Goal: Information Seeking & Learning: Learn about a topic

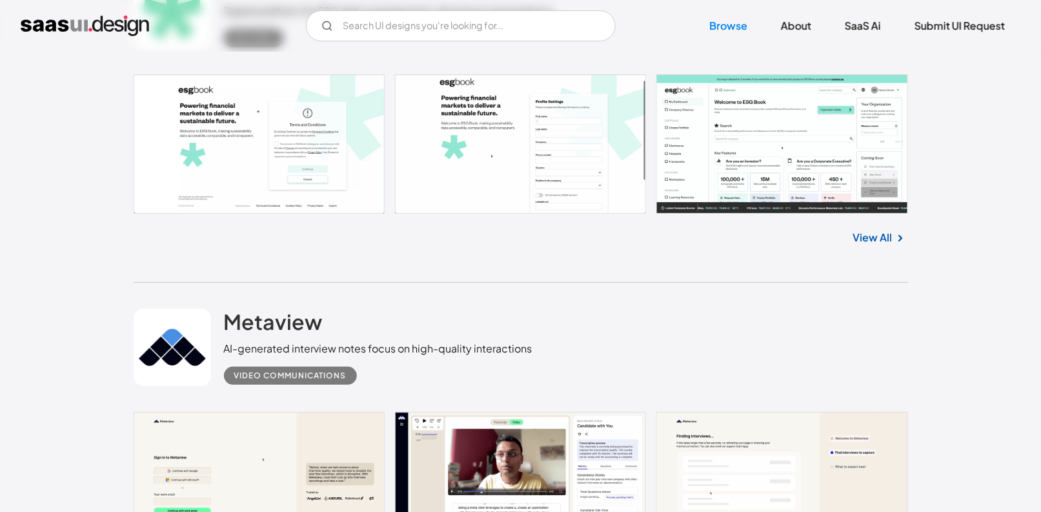
scroll to position [2066, 0]
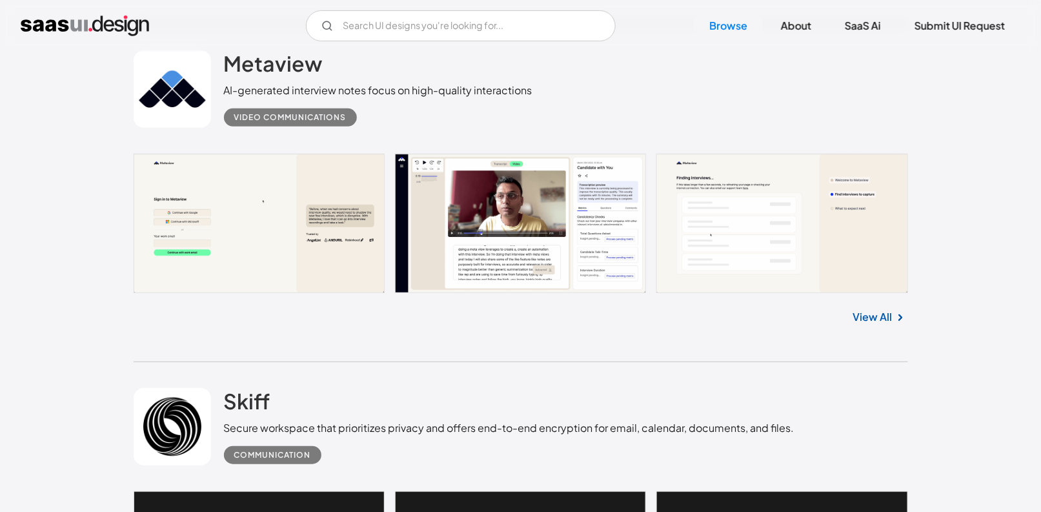
click at [507, 214] on link at bounding box center [521, 223] width 775 height 139
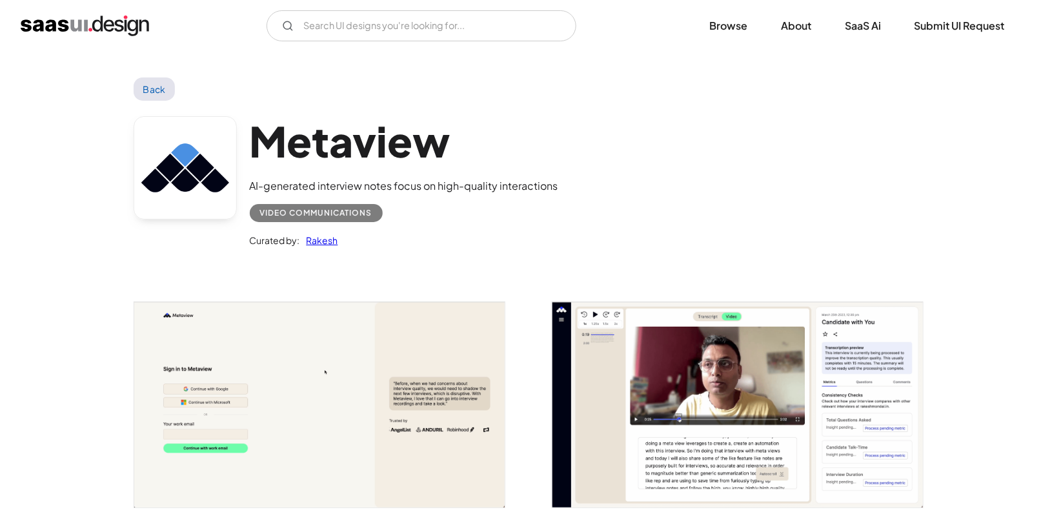
click at [281, 341] on img "open lightbox" at bounding box center [319, 404] width 371 height 205
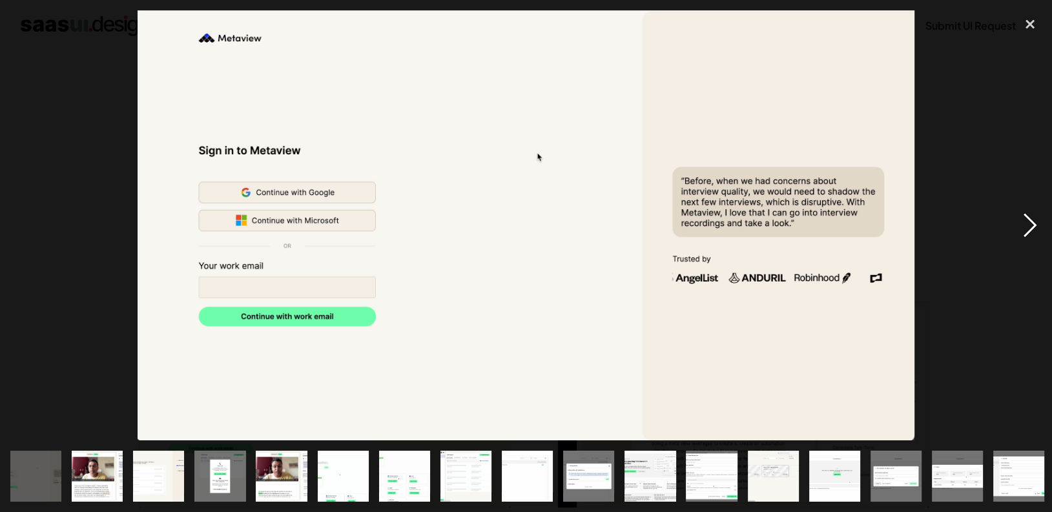
click at [1032, 219] on div "next image" at bounding box center [1030, 225] width 44 height 430
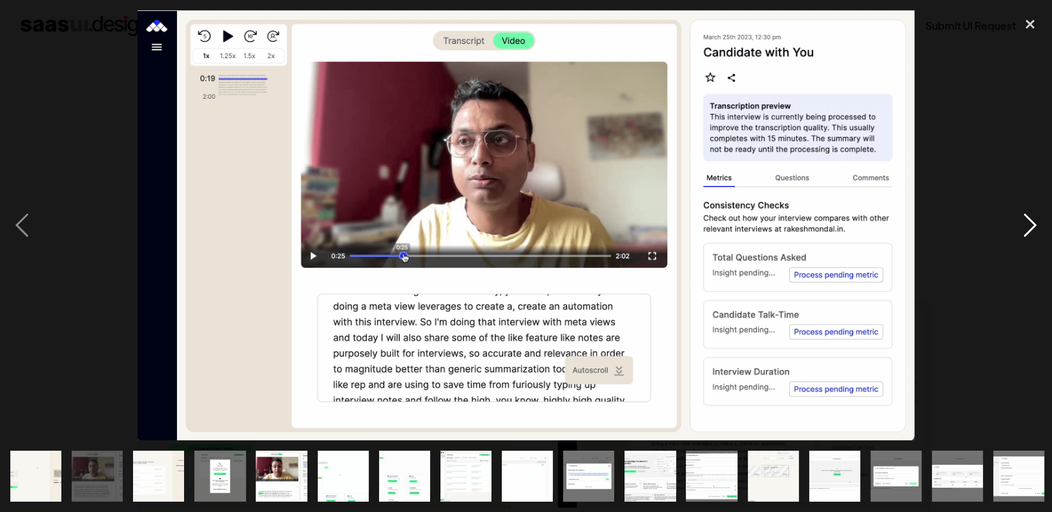
click at [1031, 219] on div "next image" at bounding box center [1030, 225] width 44 height 430
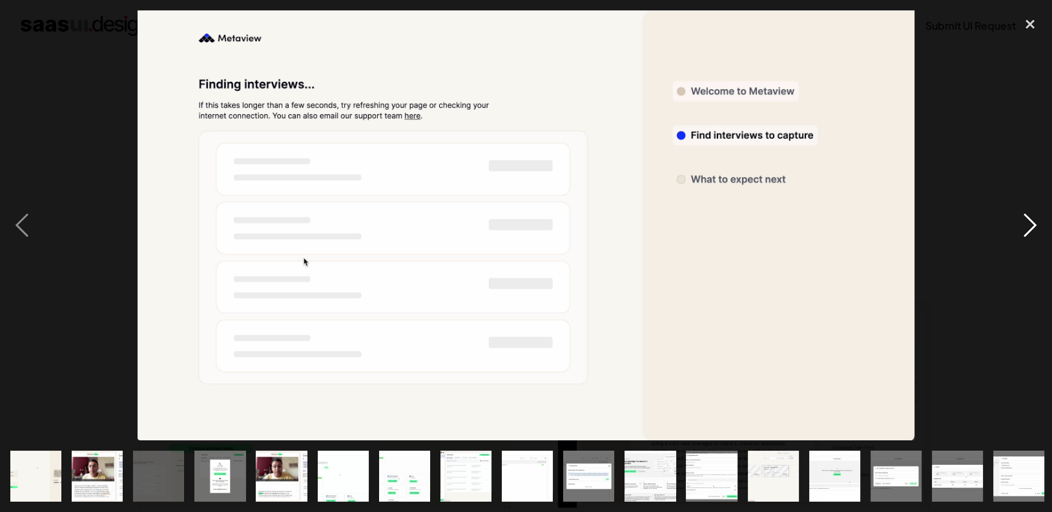
click at [1030, 217] on div "next image" at bounding box center [1030, 225] width 44 height 430
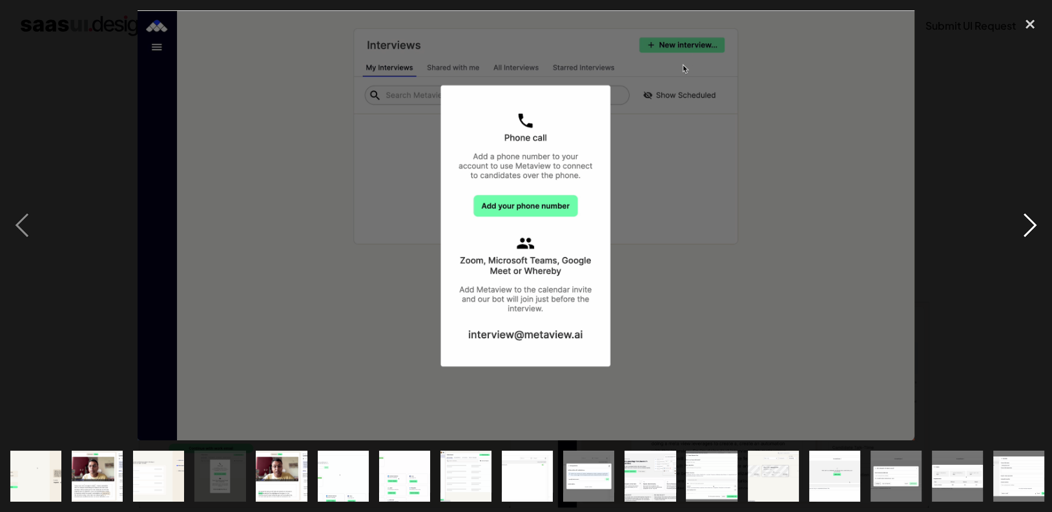
click at [1030, 217] on div "next image" at bounding box center [1030, 225] width 44 height 430
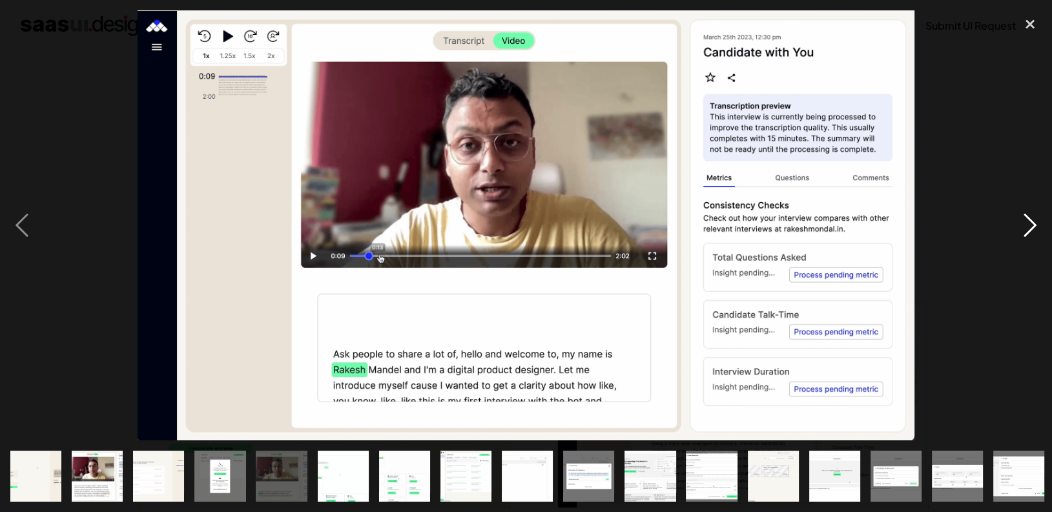
click at [1030, 217] on div "next image" at bounding box center [1030, 225] width 44 height 430
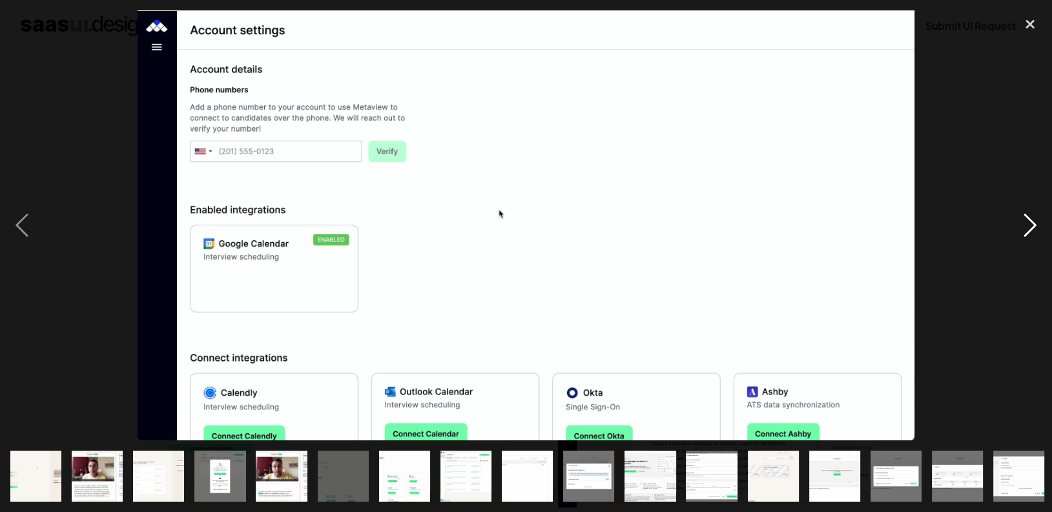
click at [1029, 216] on div "next image" at bounding box center [1030, 225] width 44 height 430
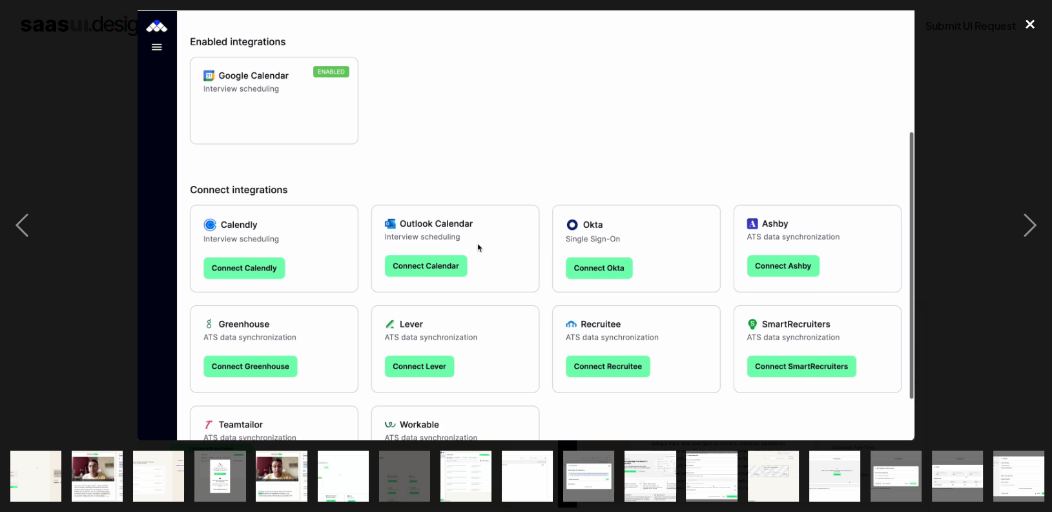
click at [1036, 19] on div "close lightbox" at bounding box center [1030, 24] width 44 height 28
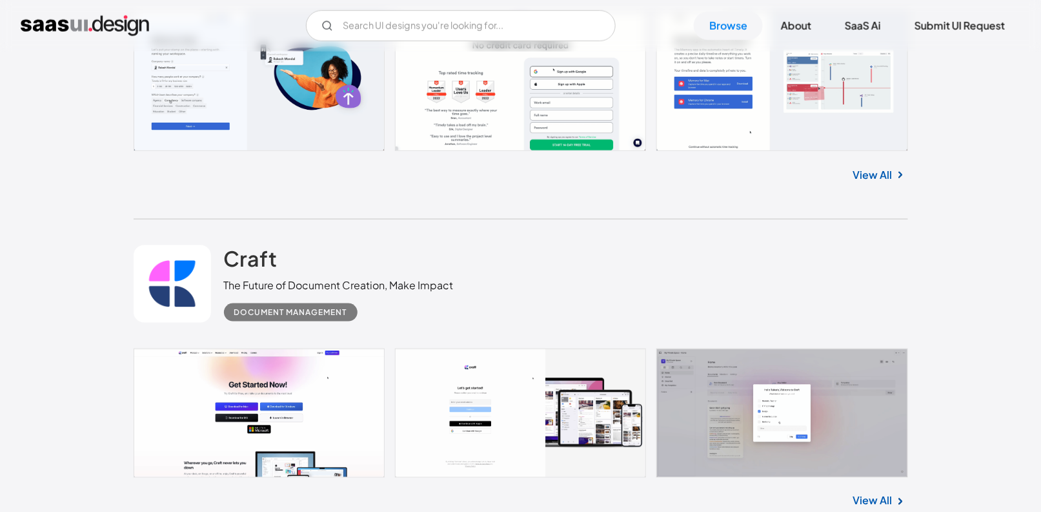
scroll to position [775, 0]
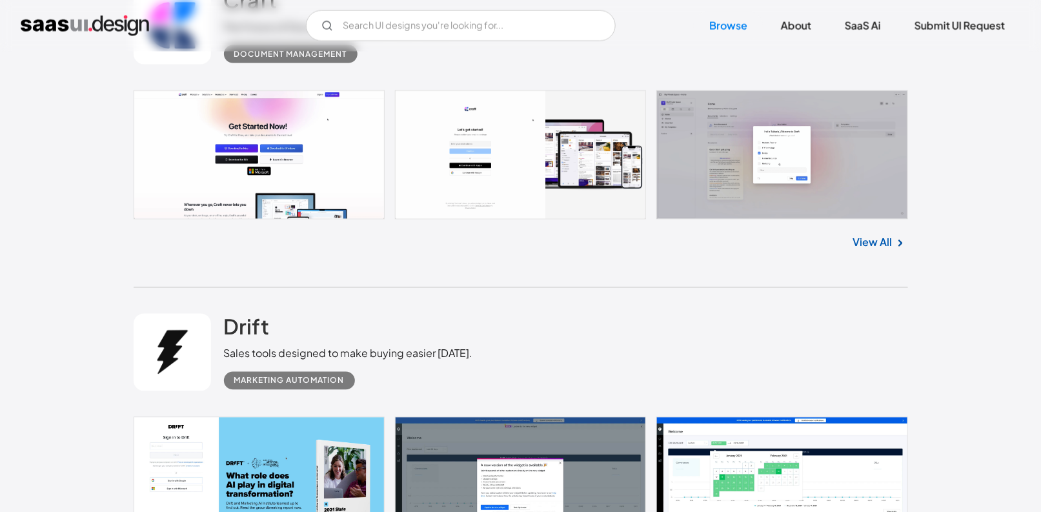
click at [298, 134] on link at bounding box center [521, 154] width 775 height 128
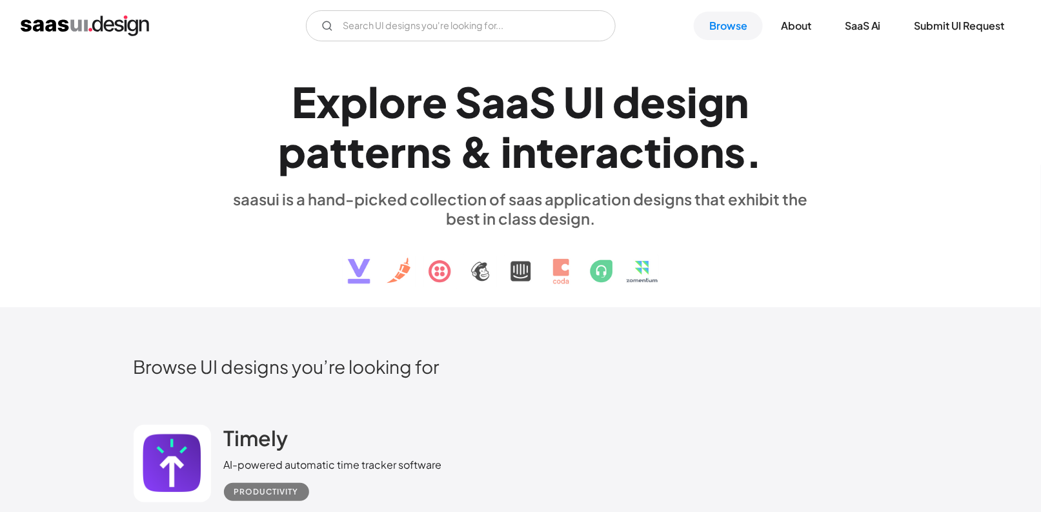
scroll to position [258, 0]
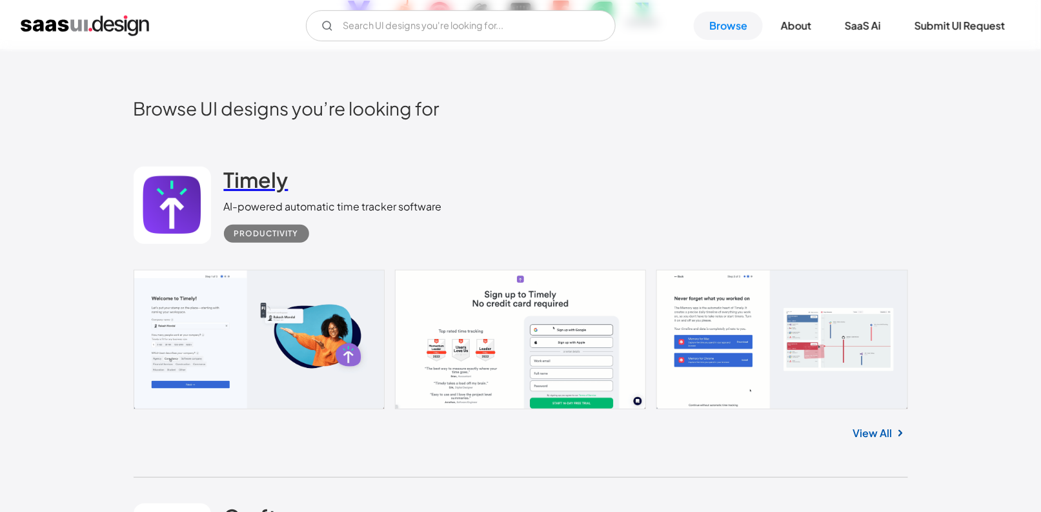
click at [258, 173] on h2 "Timely" at bounding box center [256, 180] width 65 height 26
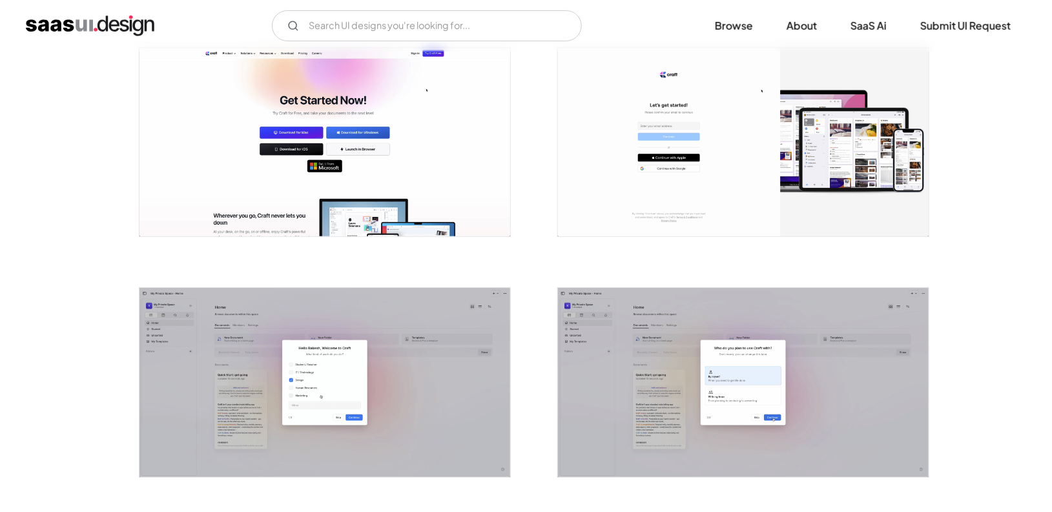
scroll to position [258, 0]
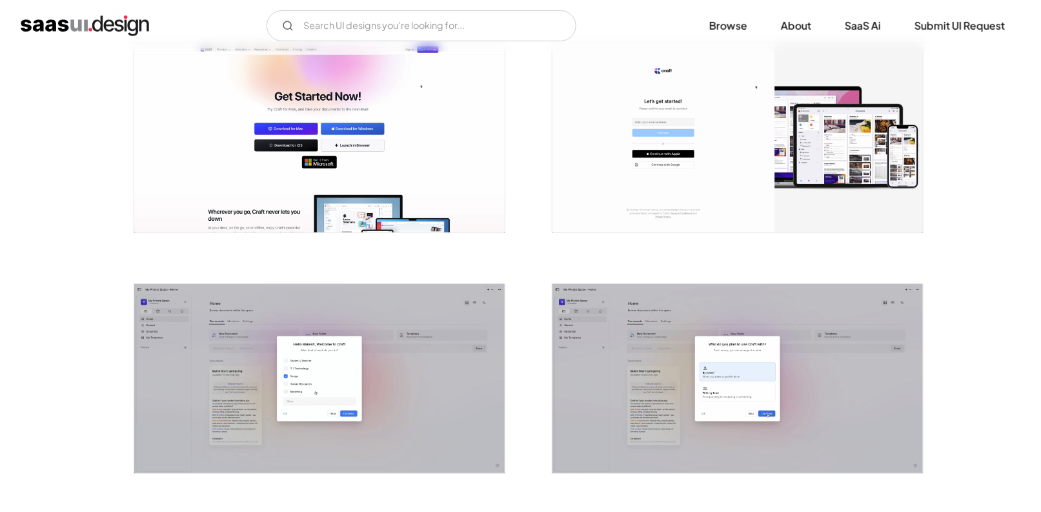
click at [391, 191] on img "open lightbox" at bounding box center [319, 138] width 371 height 188
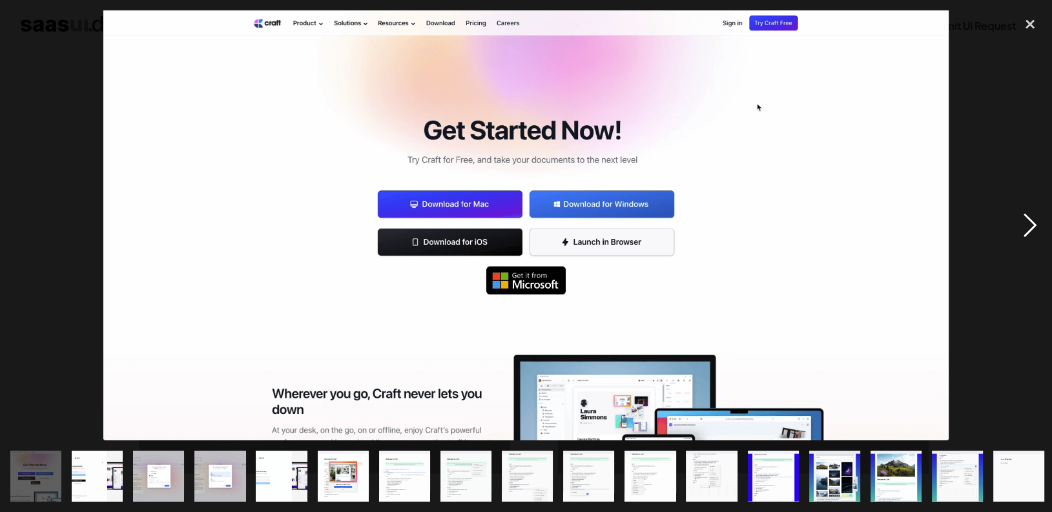
click at [1029, 221] on div "next image" at bounding box center [1030, 225] width 44 height 430
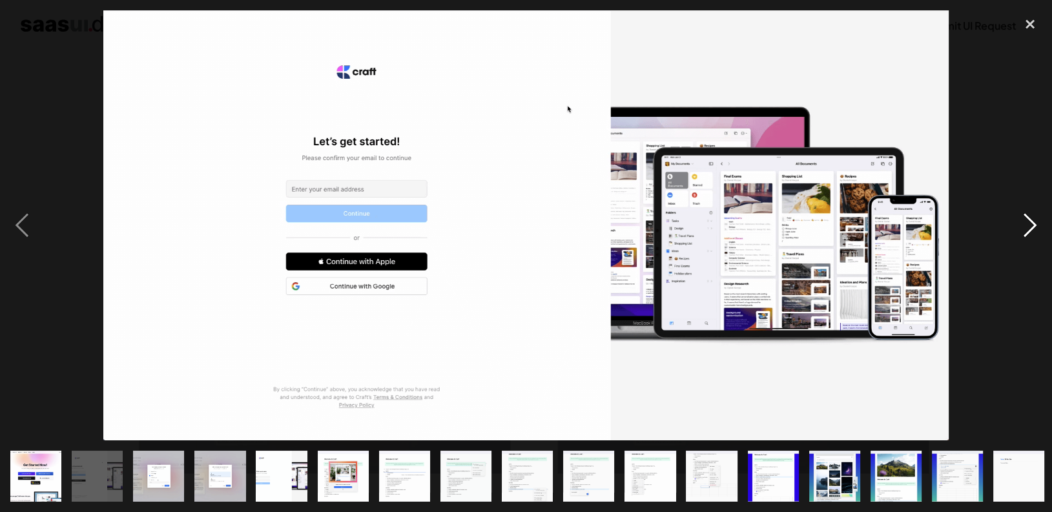
click at [1029, 221] on div "next image" at bounding box center [1030, 225] width 44 height 430
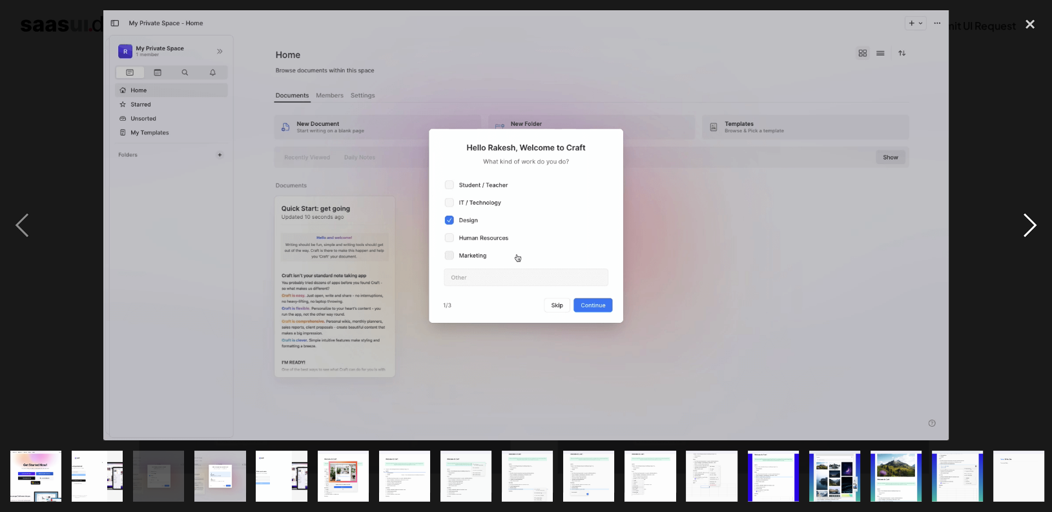
click at [1029, 221] on div "next image" at bounding box center [1030, 225] width 44 height 430
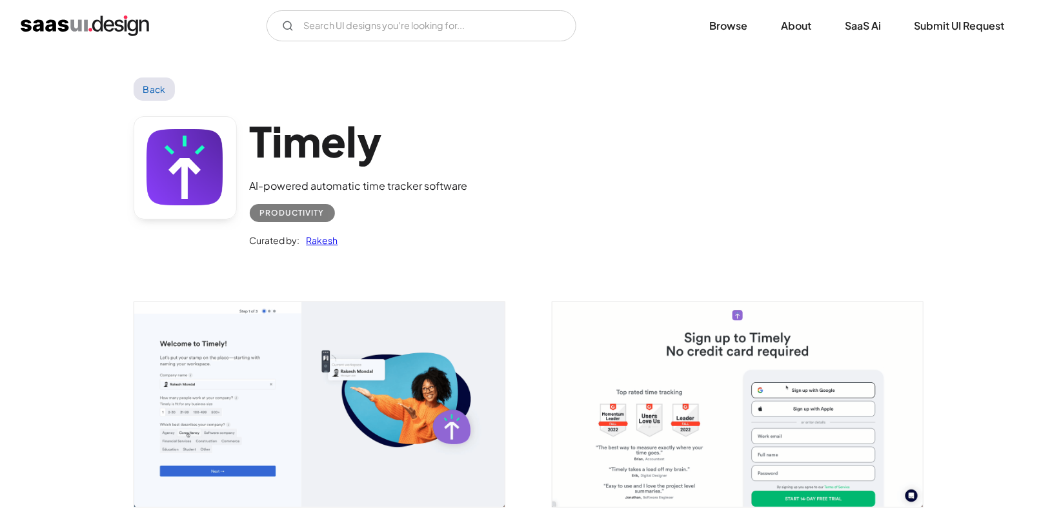
scroll to position [258, 0]
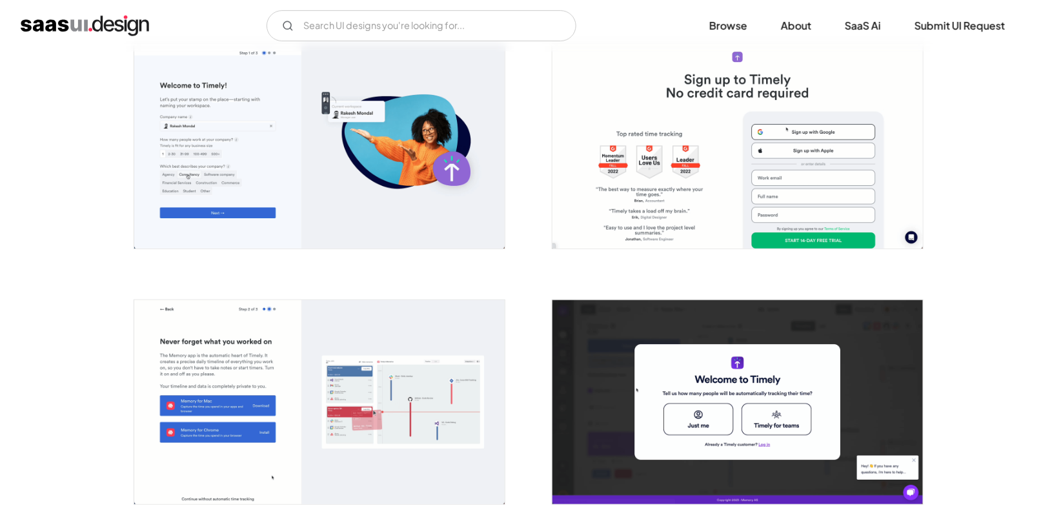
click at [346, 164] on img "open lightbox" at bounding box center [319, 146] width 371 height 204
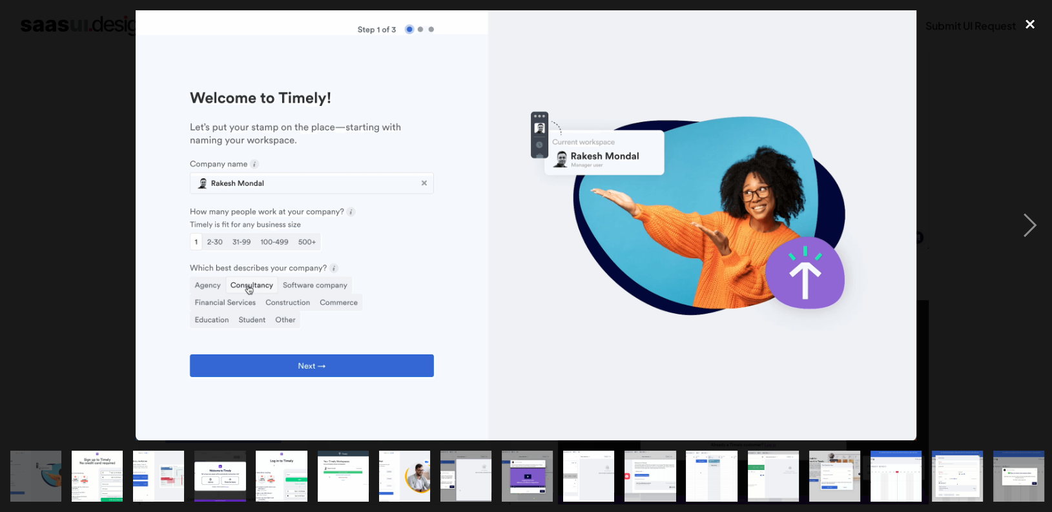
click at [1029, 22] on div "close lightbox" at bounding box center [1030, 24] width 44 height 28
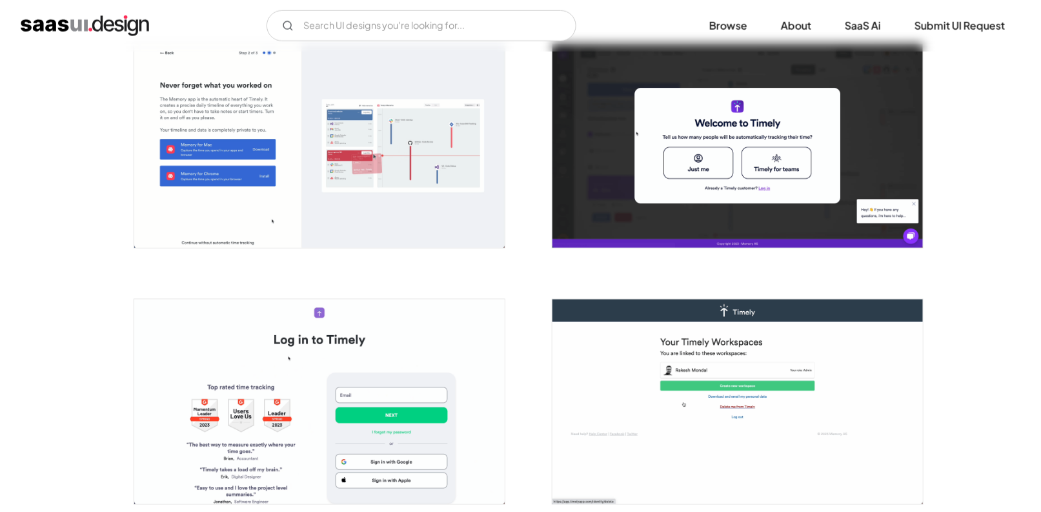
scroll to position [516, 0]
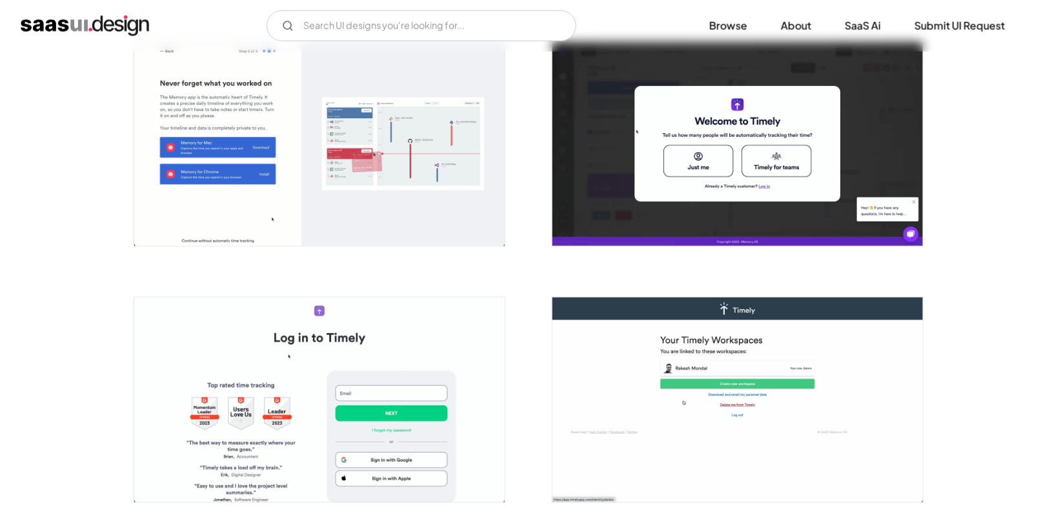
click at [755, 201] on img "open lightbox" at bounding box center [738, 144] width 371 height 204
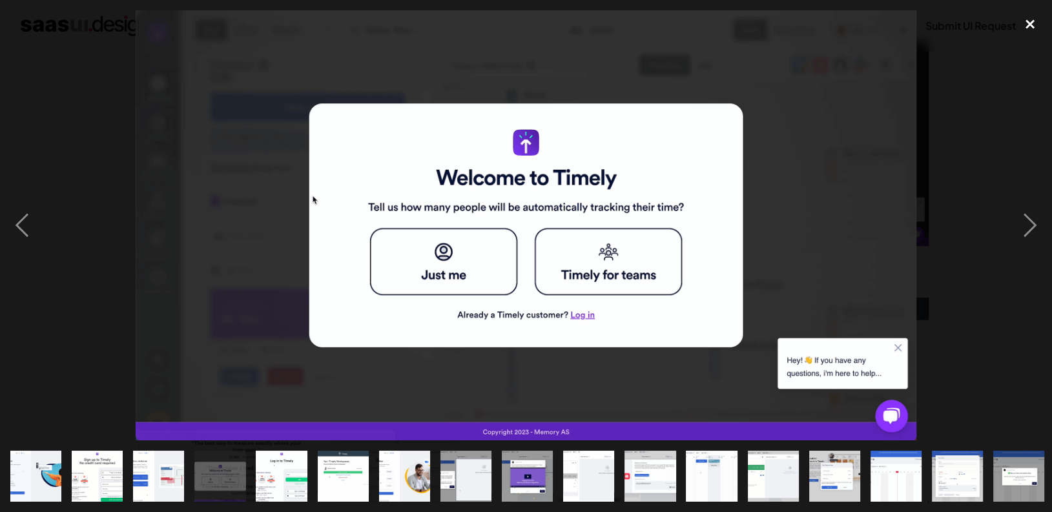
click at [1025, 27] on div "close lightbox" at bounding box center [1030, 24] width 44 height 28
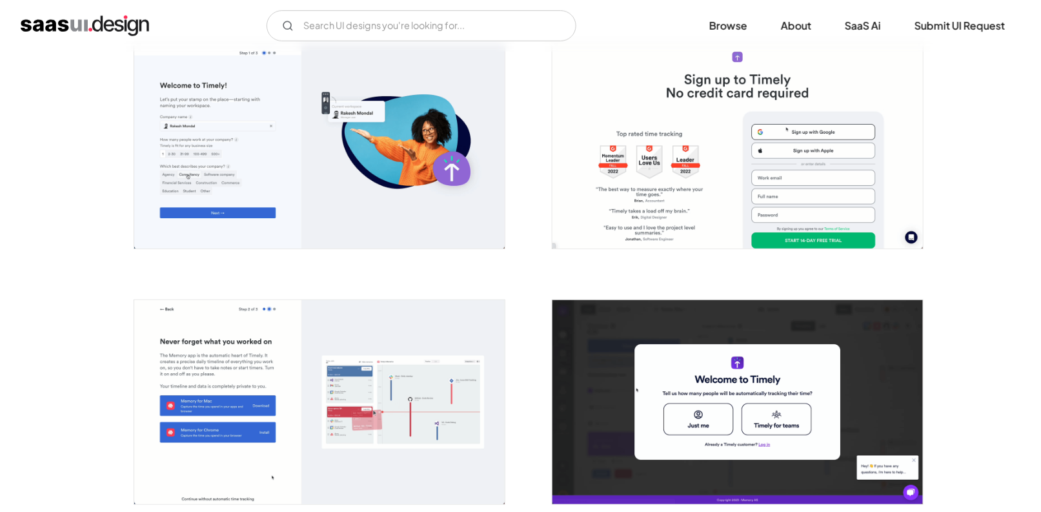
scroll to position [0, 0]
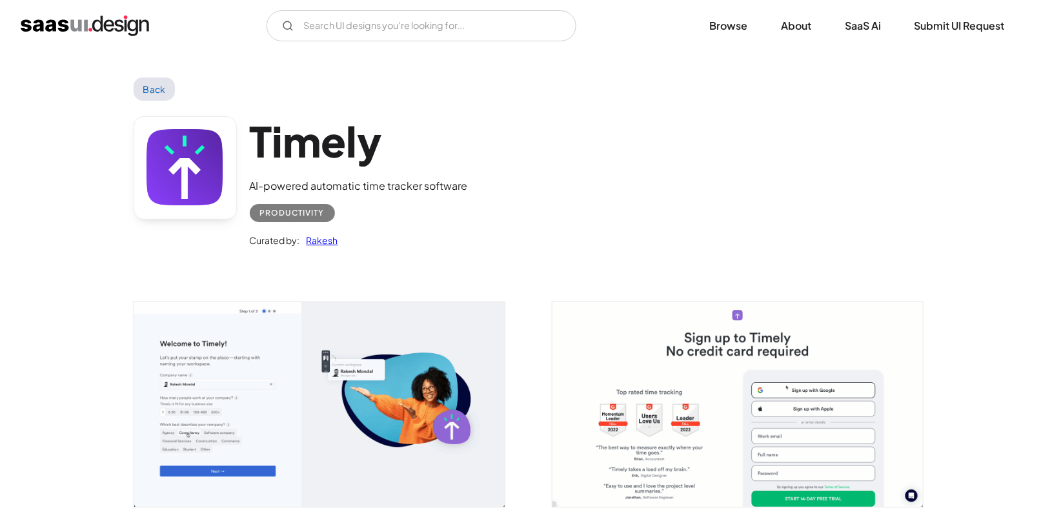
click at [321, 241] on link "Rakesh" at bounding box center [319, 239] width 38 height 15
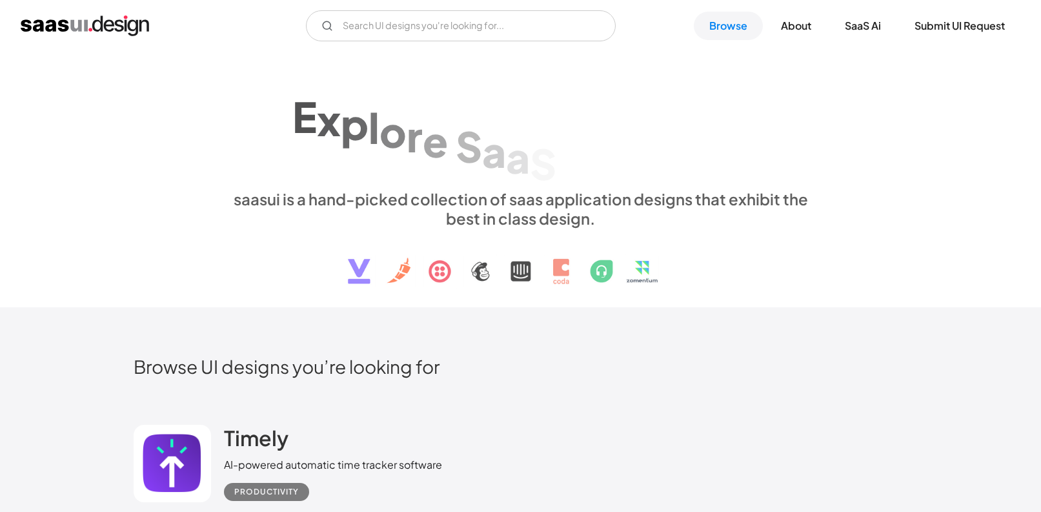
scroll to position [258, 0]
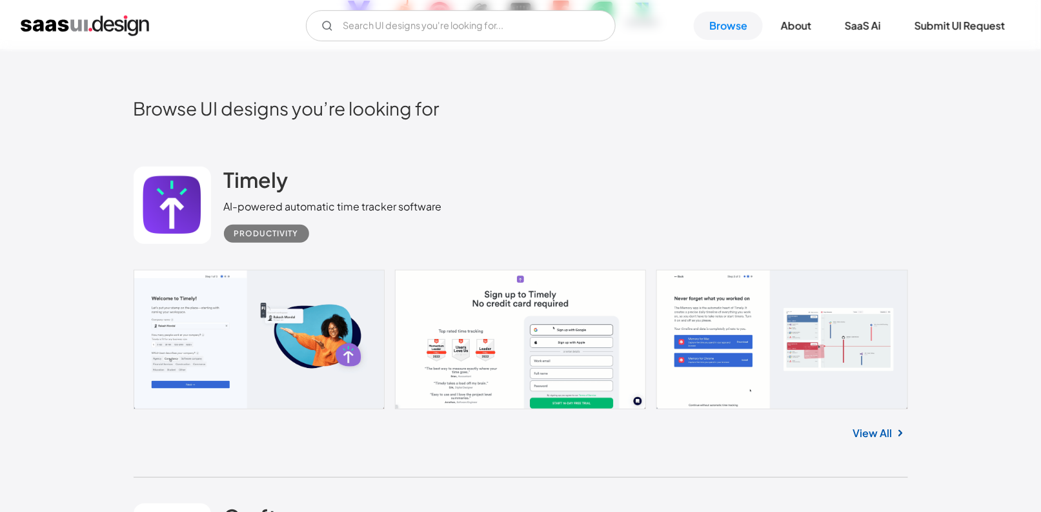
click at [99, 30] on img "home" at bounding box center [85, 25] width 128 height 21
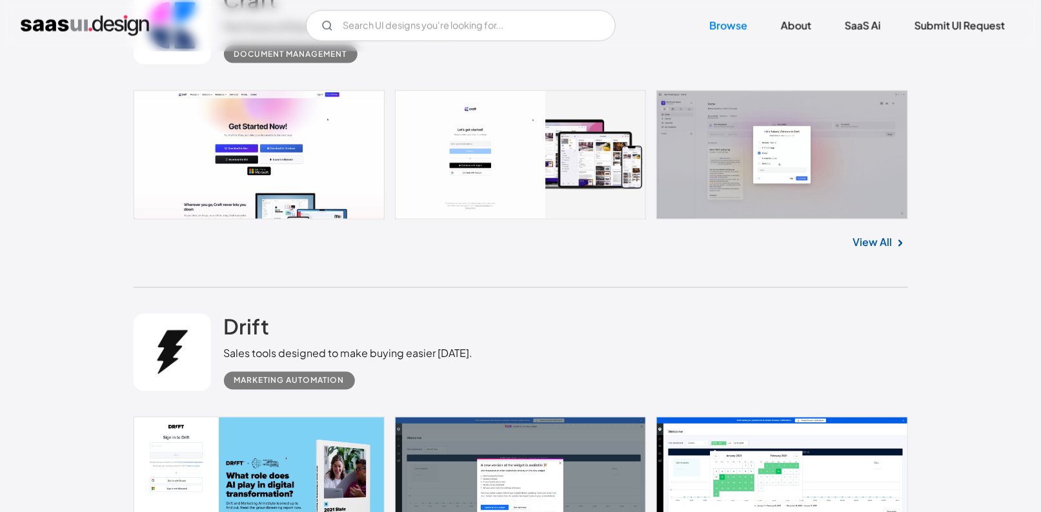
scroll to position [1033, 0]
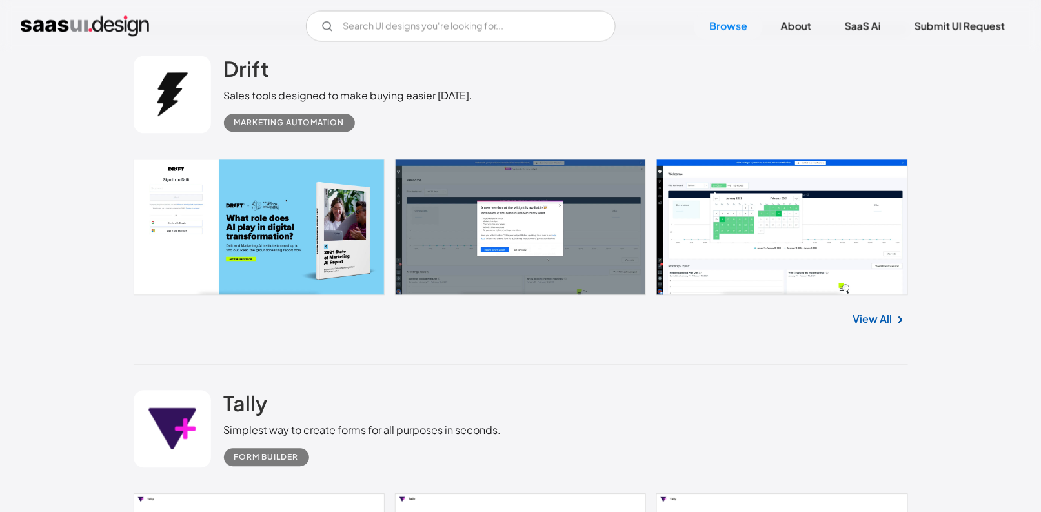
click at [269, 256] on link at bounding box center [521, 227] width 775 height 136
